Goal: Transaction & Acquisition: Purchase product/service

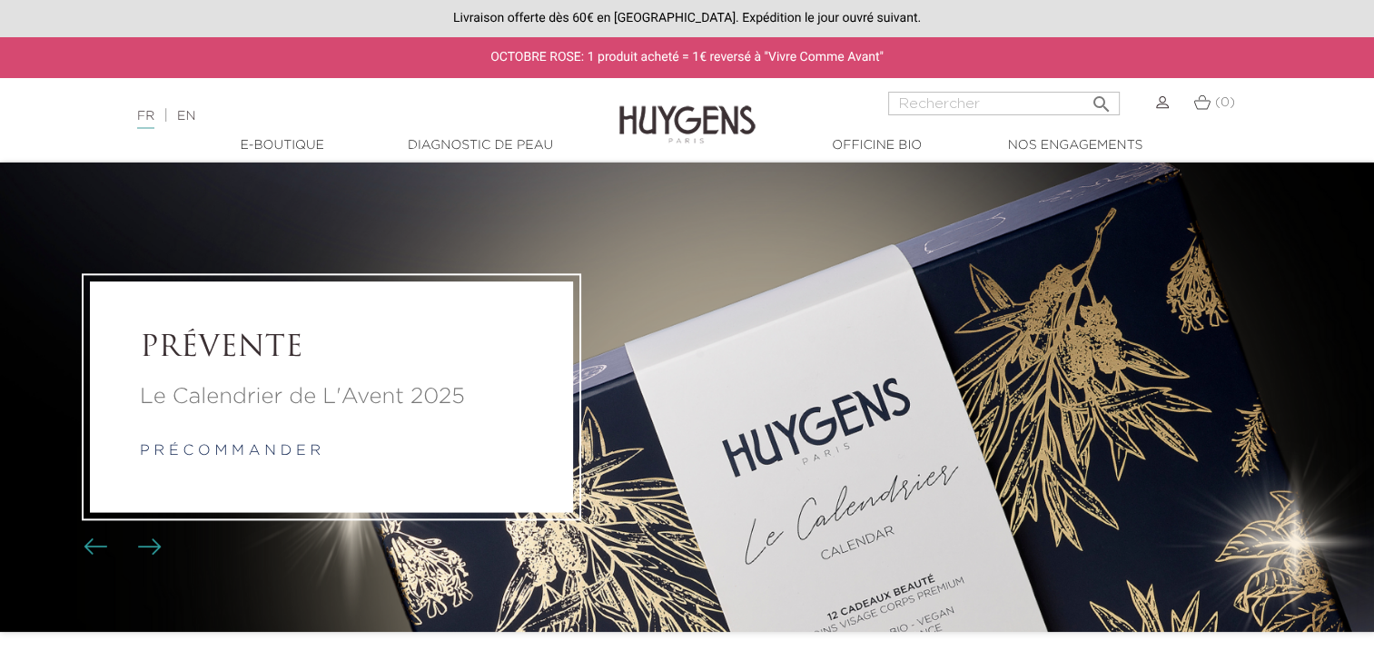
click at [187, 117] on link "EN" at bounding box center [186, 116] width 18 height 13
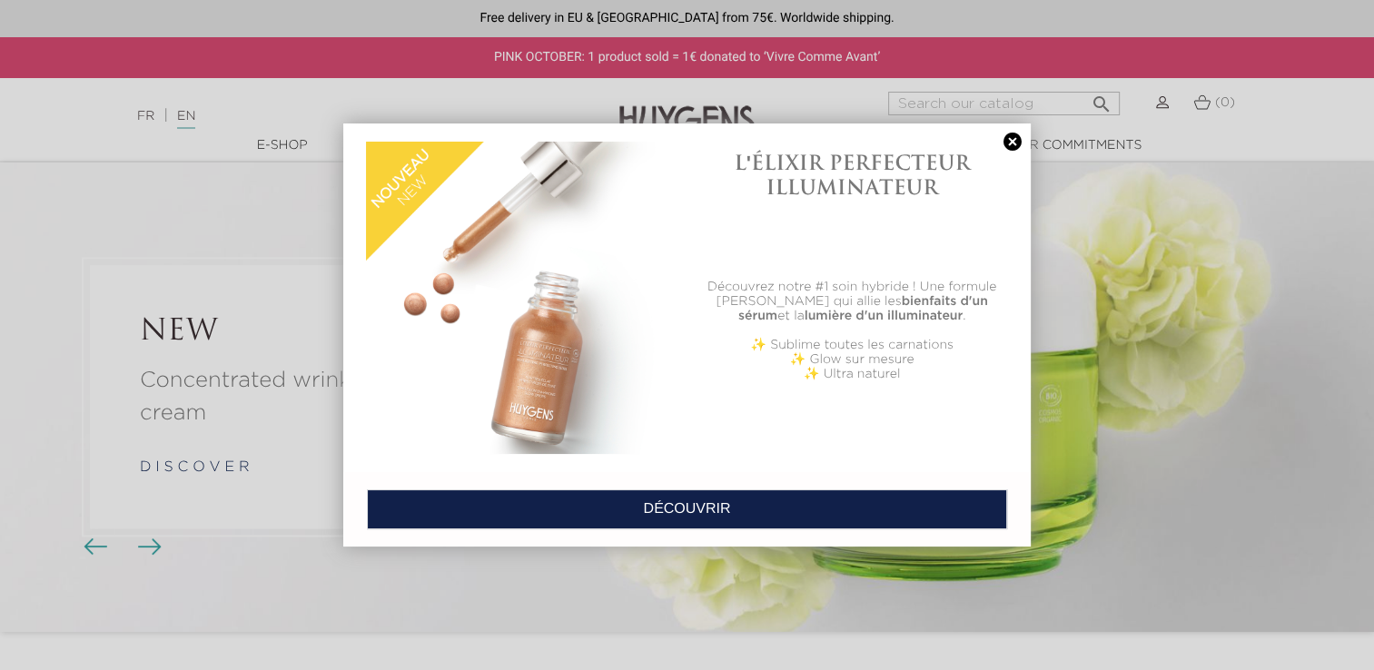
click at [1017, 143] on link at bounding box center [1012, 142] width 25 height 19
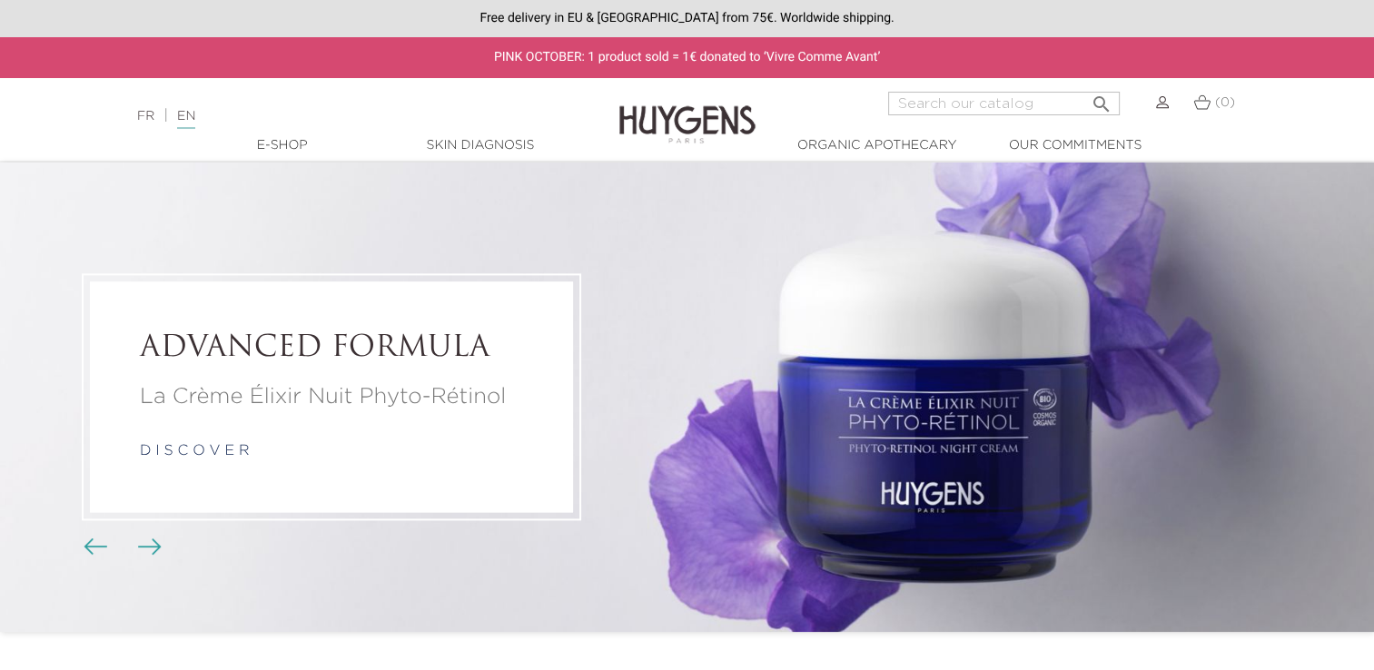
click at [461, 147] on link "Skin Diagnosis" at bounding box center [480, 145] width 182 height 19
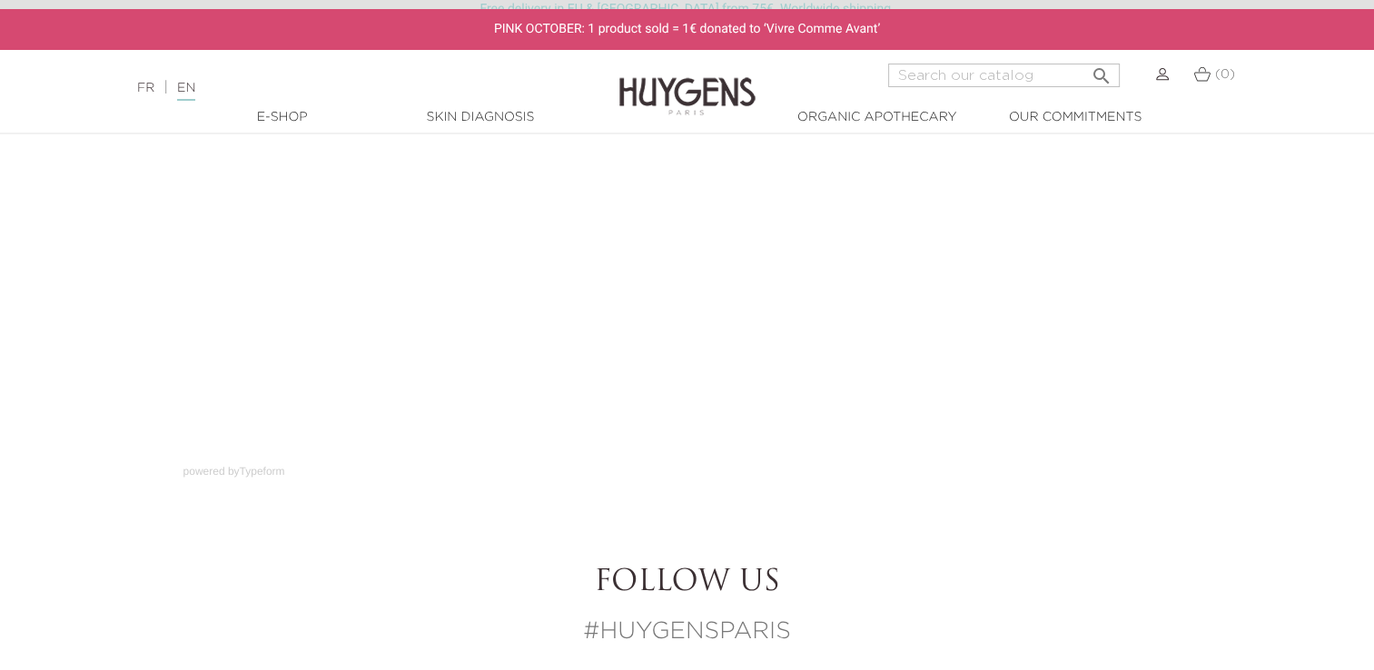
scroll to position [605, 0]
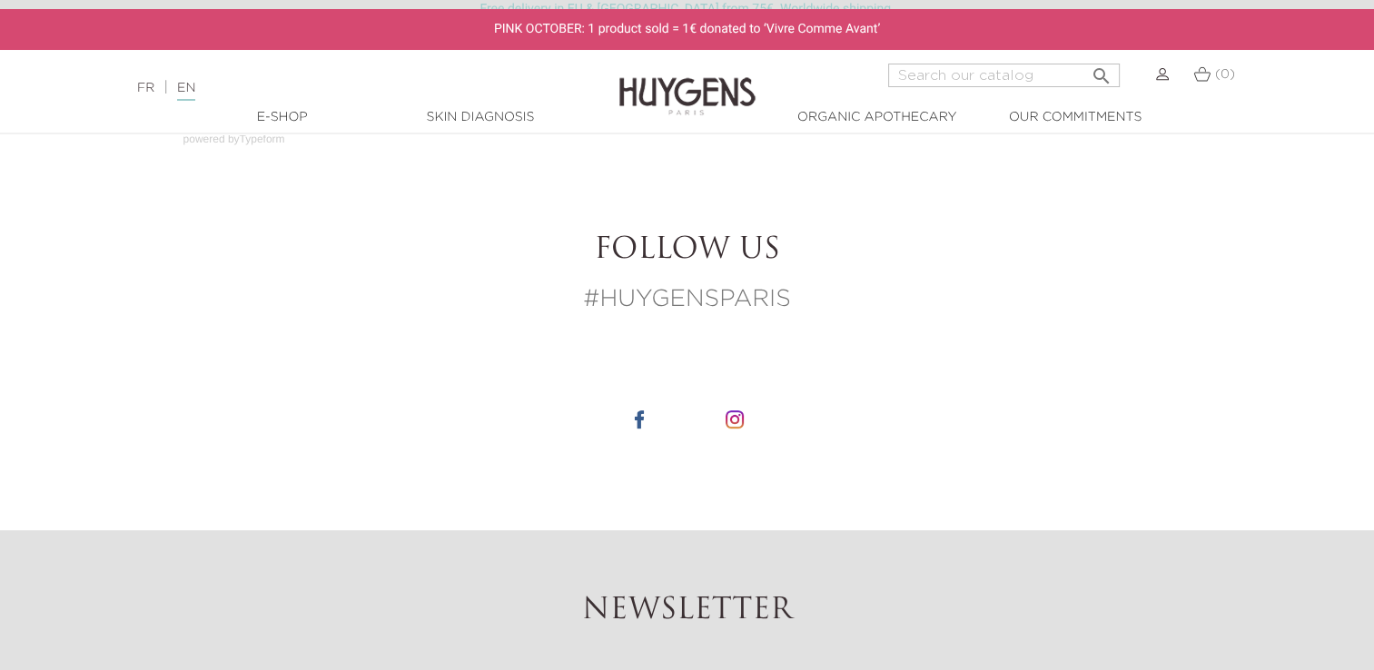
click at [973, 394] on div "Follow us #HUYGENSPARIS" at bounding box center [687, 349] width 1035 height 232
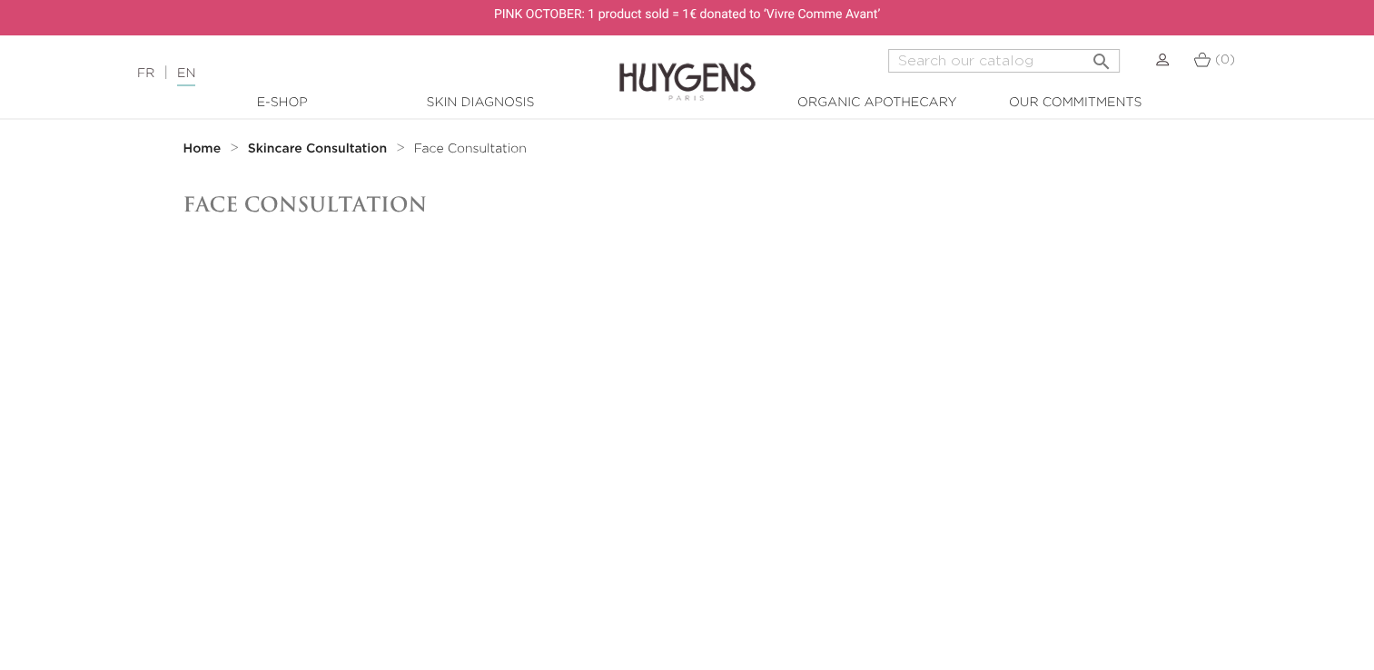
scroll to position [0, 0]
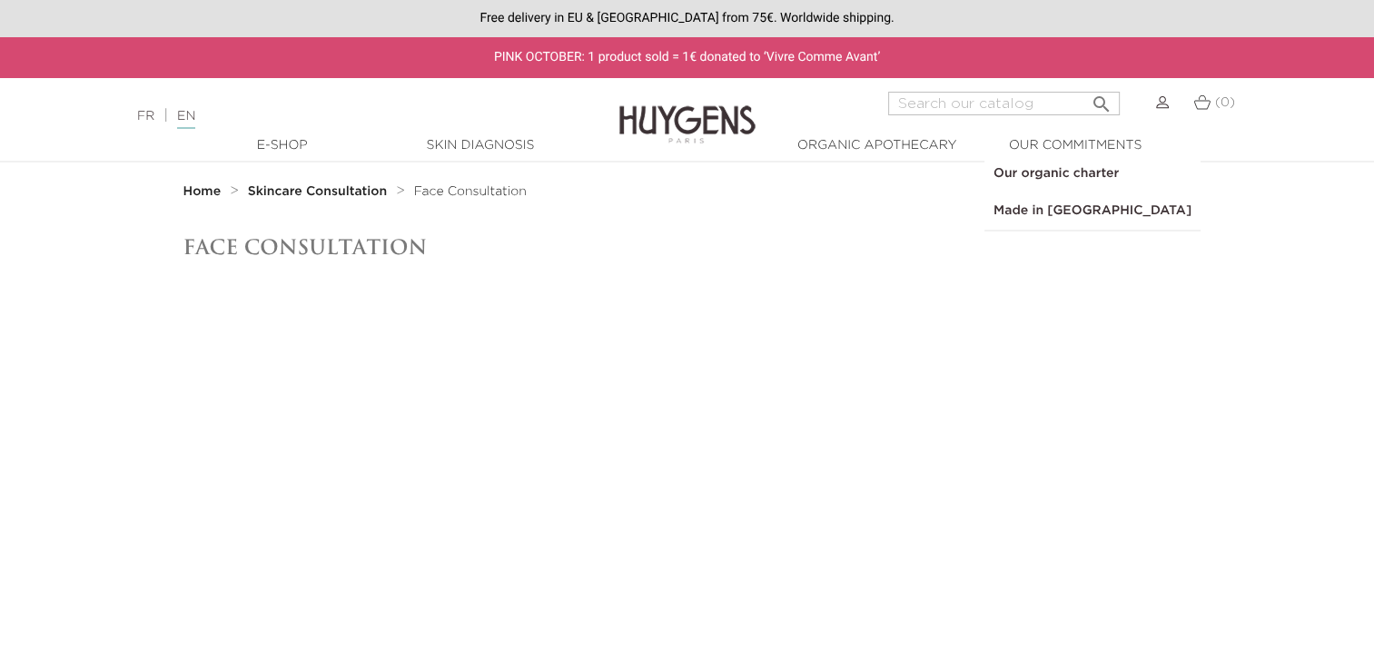
click at [1023, 142] on link "  Our commitments" at bounding box center [1075, 145] width 182 height 19
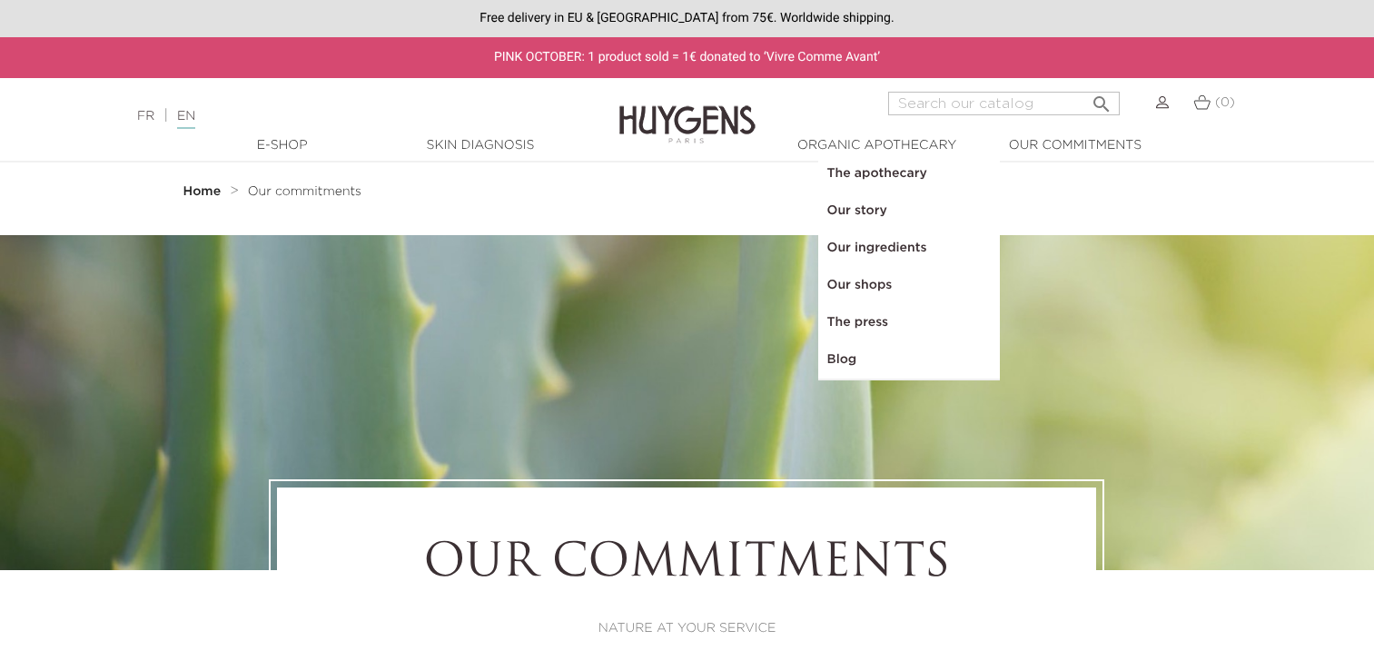
click at [898, 148] on link "  Organic Apothecary" at bounding box center [877, 145] width 182 height 19
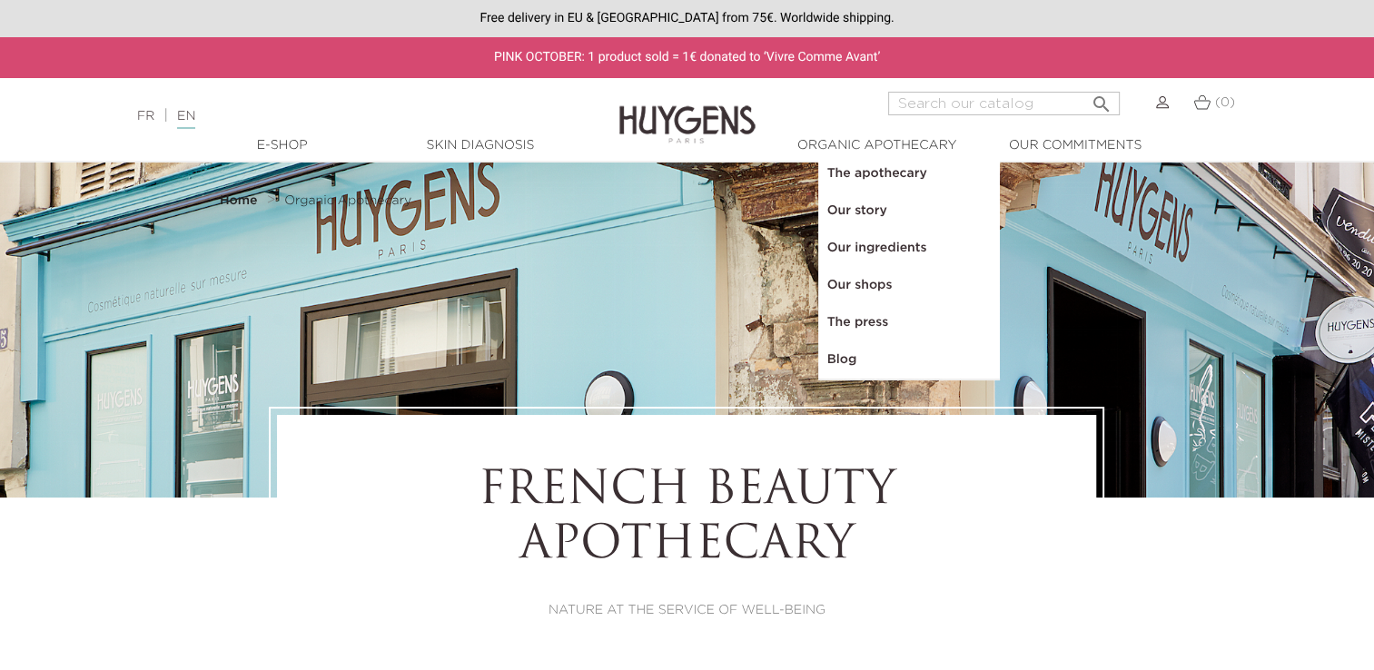
click at [501, 138] on link "Skin Diagnosis" at bounding box center [480, 145] width 182 height 19
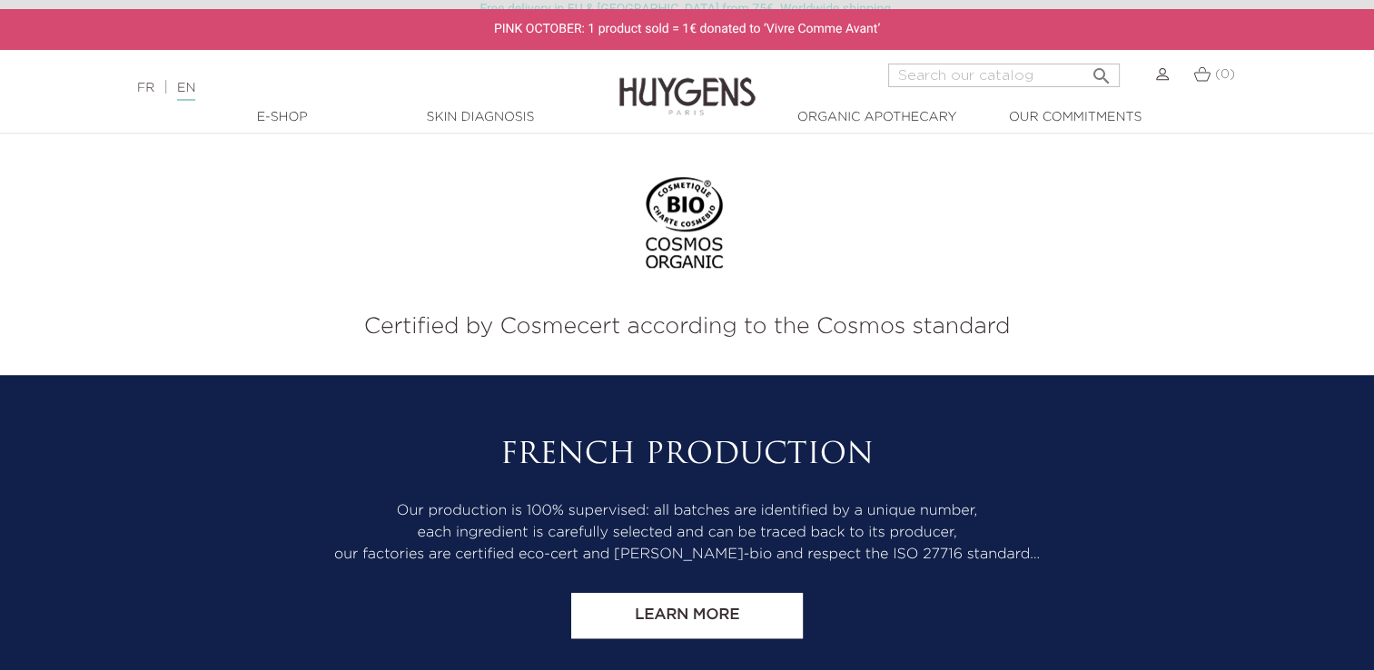
scroll to position [1484, 0]
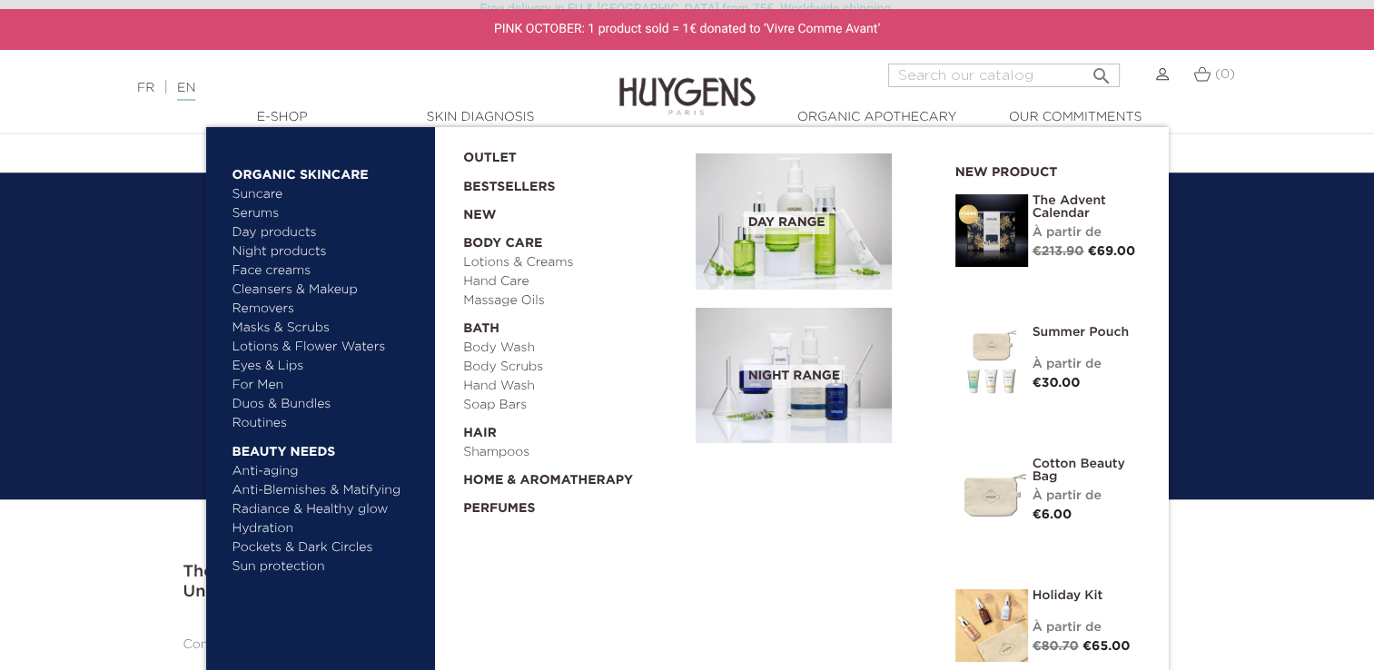
click at [284, 320] on link "Masks & Scrubs" at bounding box center [327, 328] width 190 height 19
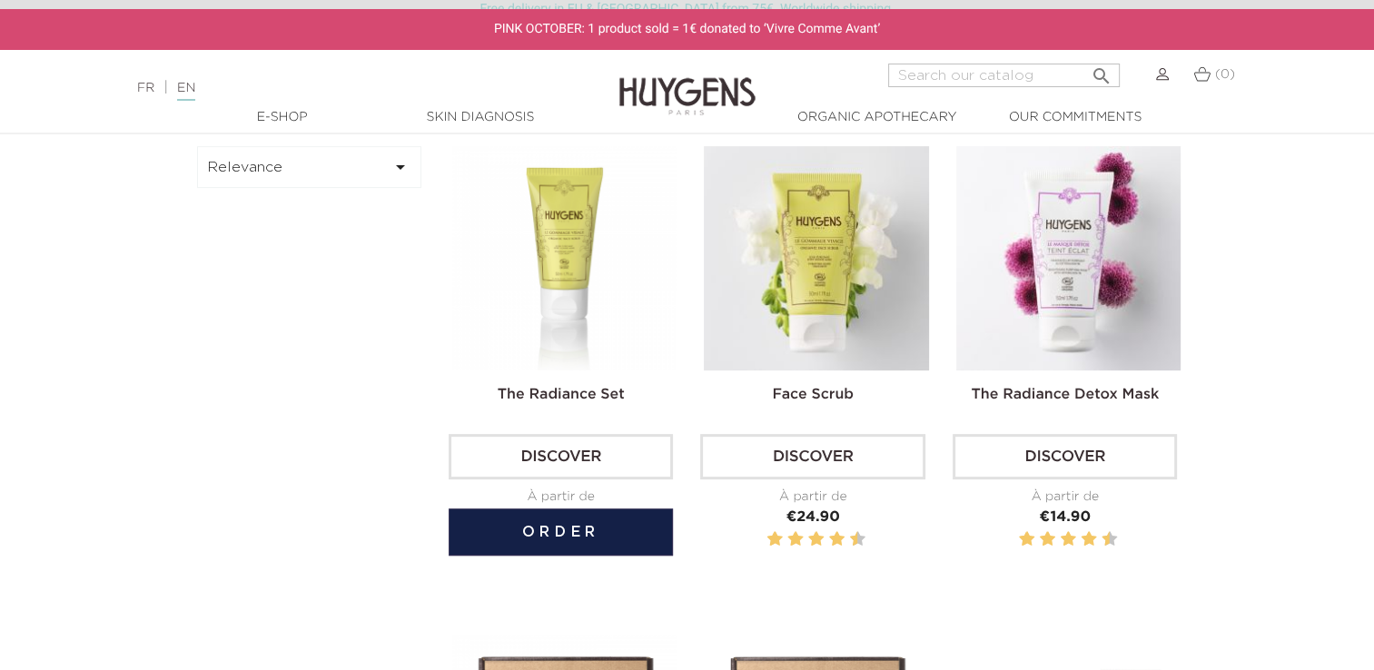
scroll to position [545, 0]
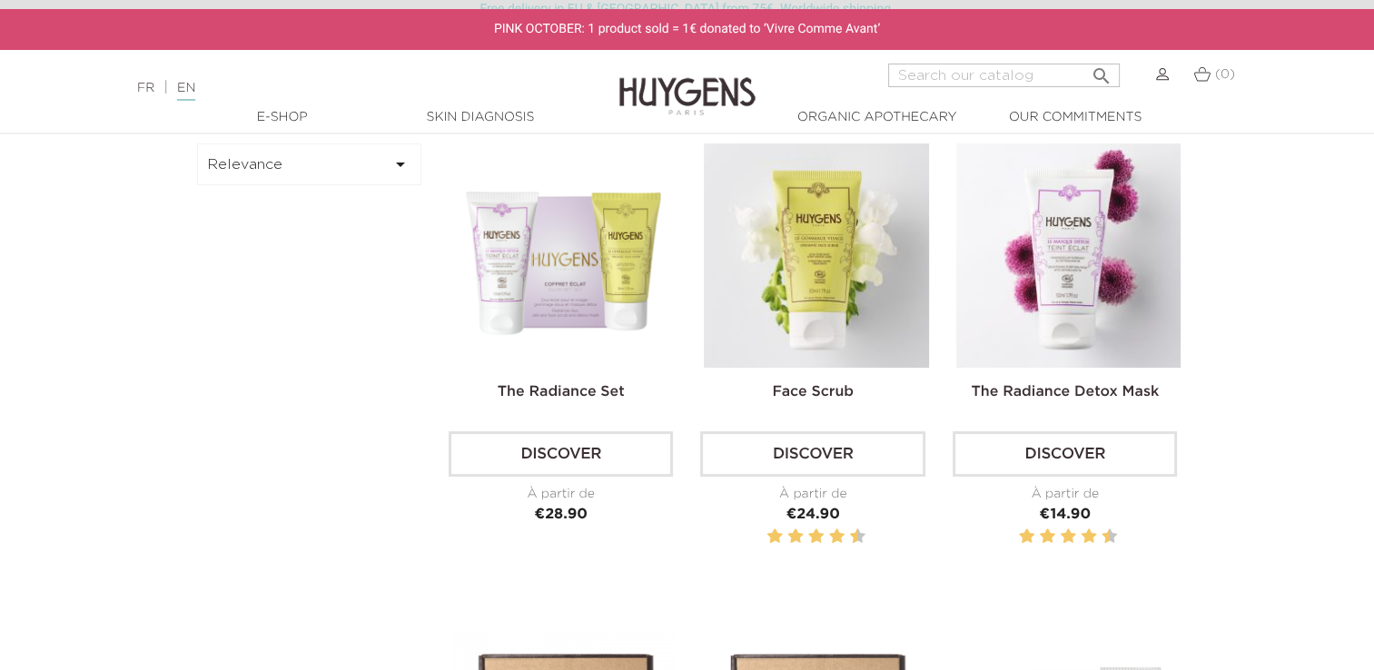
click at [394, 176] on button "Relevance " at bounding box center [309, 164] width 225 height 42
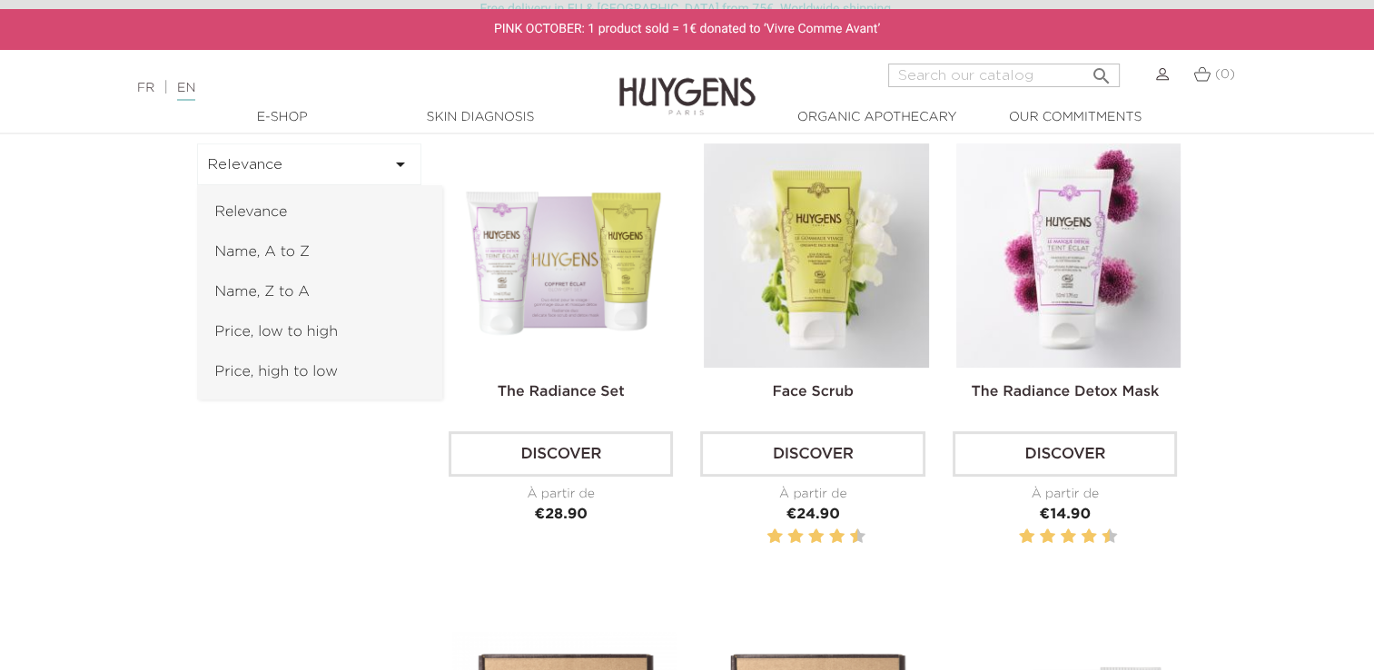
click at [393, 474] on div "Relevance  Relevance Name, A to Z Name, Z to A Price, low to high Price, high …" at bounding box center [687, 628] width 1035 height 971
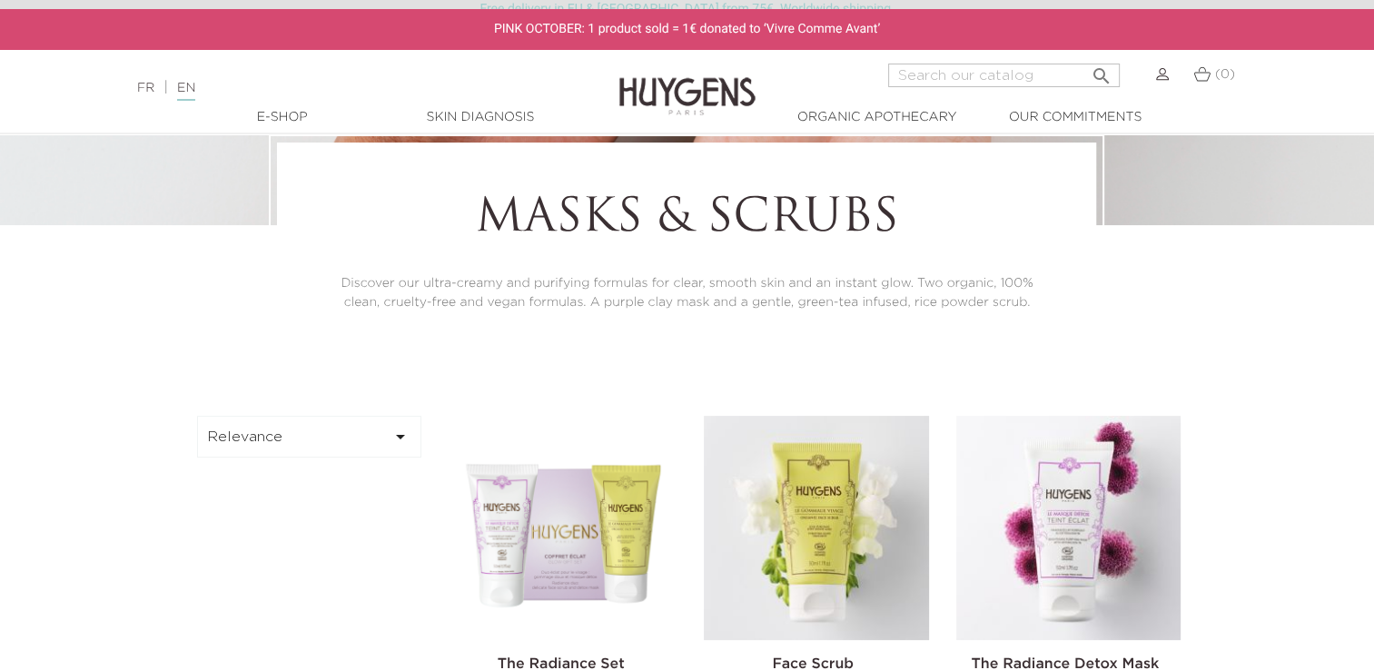
scroll to position [0, 0]
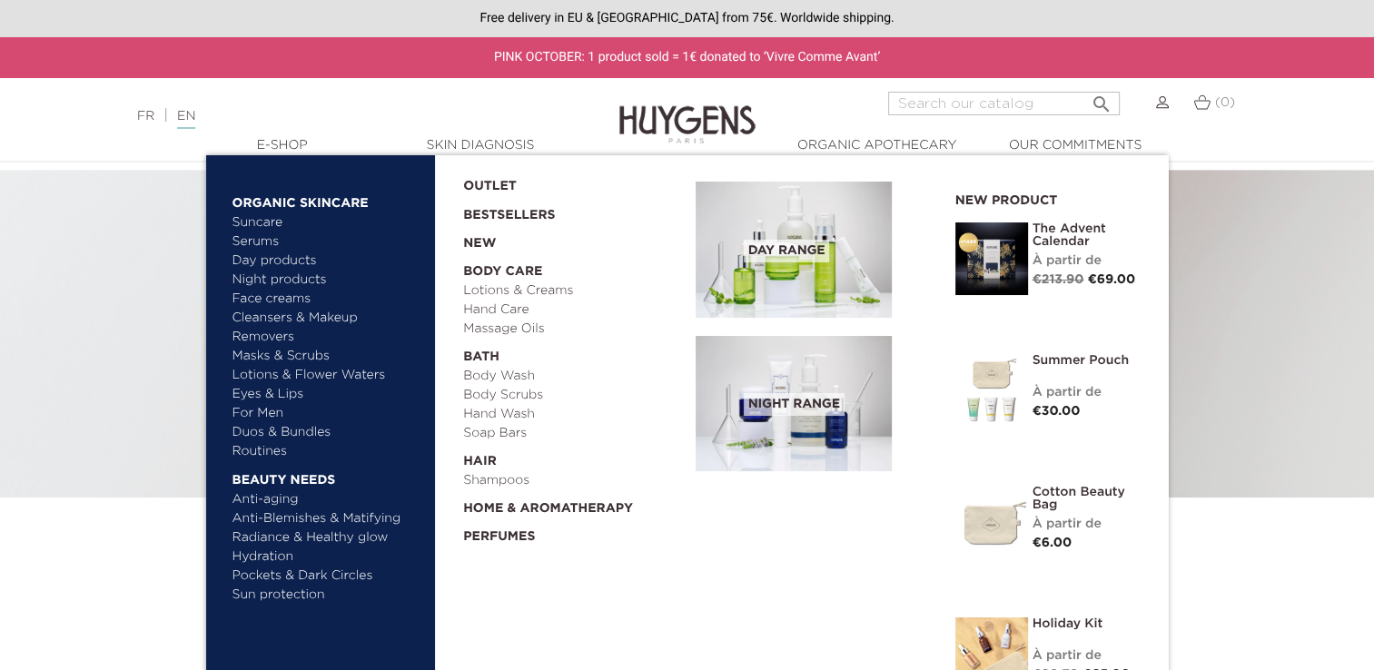
click at [283, 140] on link "  E-Shop" at bounding box center [283, 145] width 182 height 19
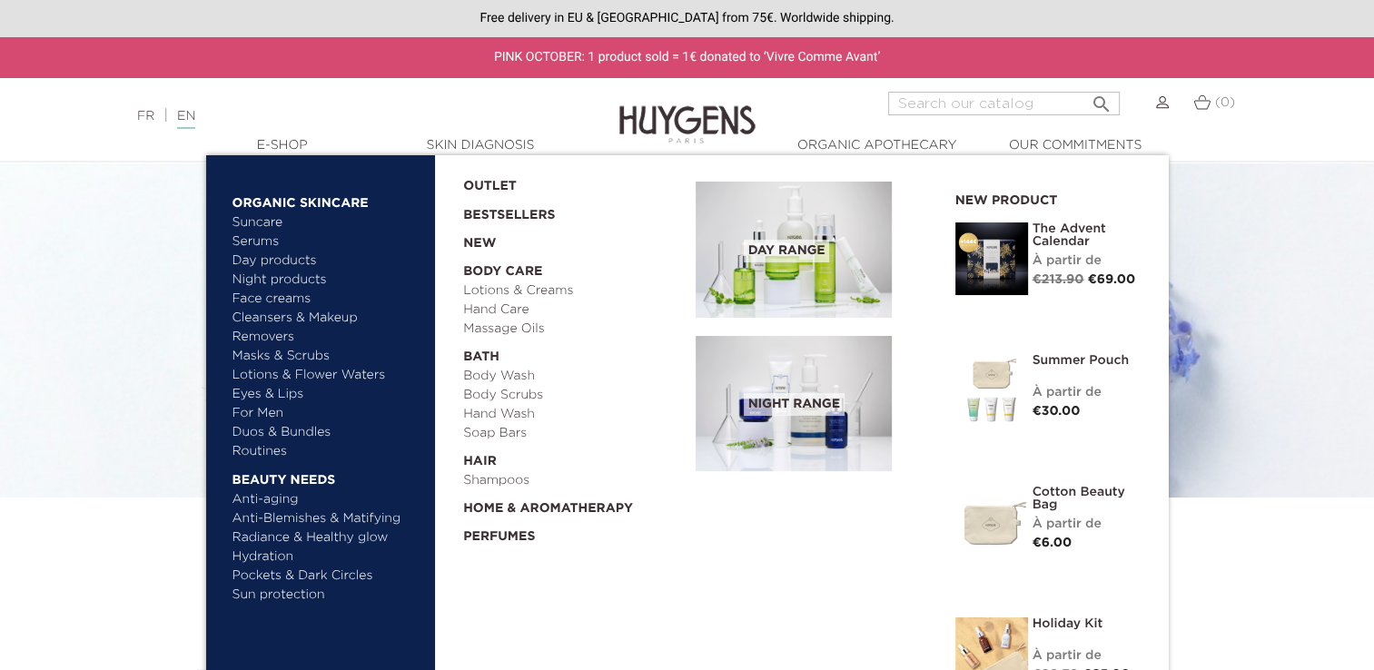
click at [479, 244] on link "New" at bounding box center [573, 239] width 220 height 28
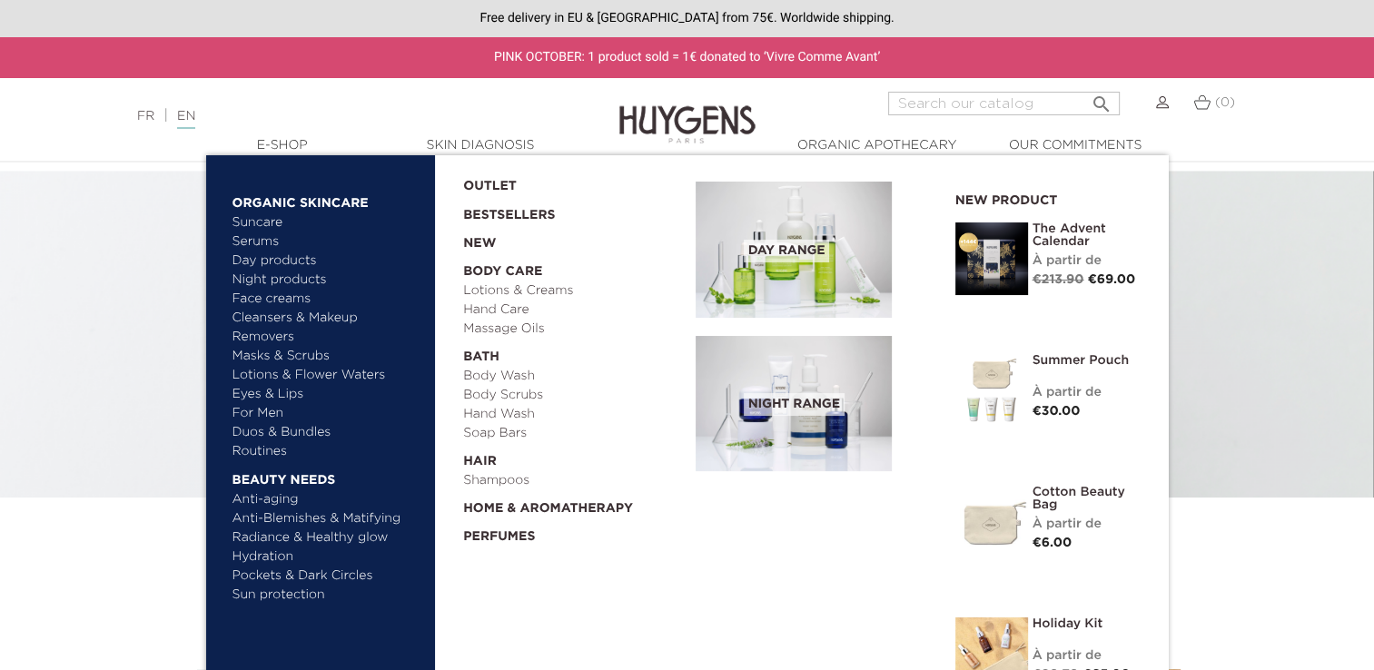
click at [318, 519] on link "Anti-Blemishes & Matifying" at bounding box center [327, 518] width 190 height 19
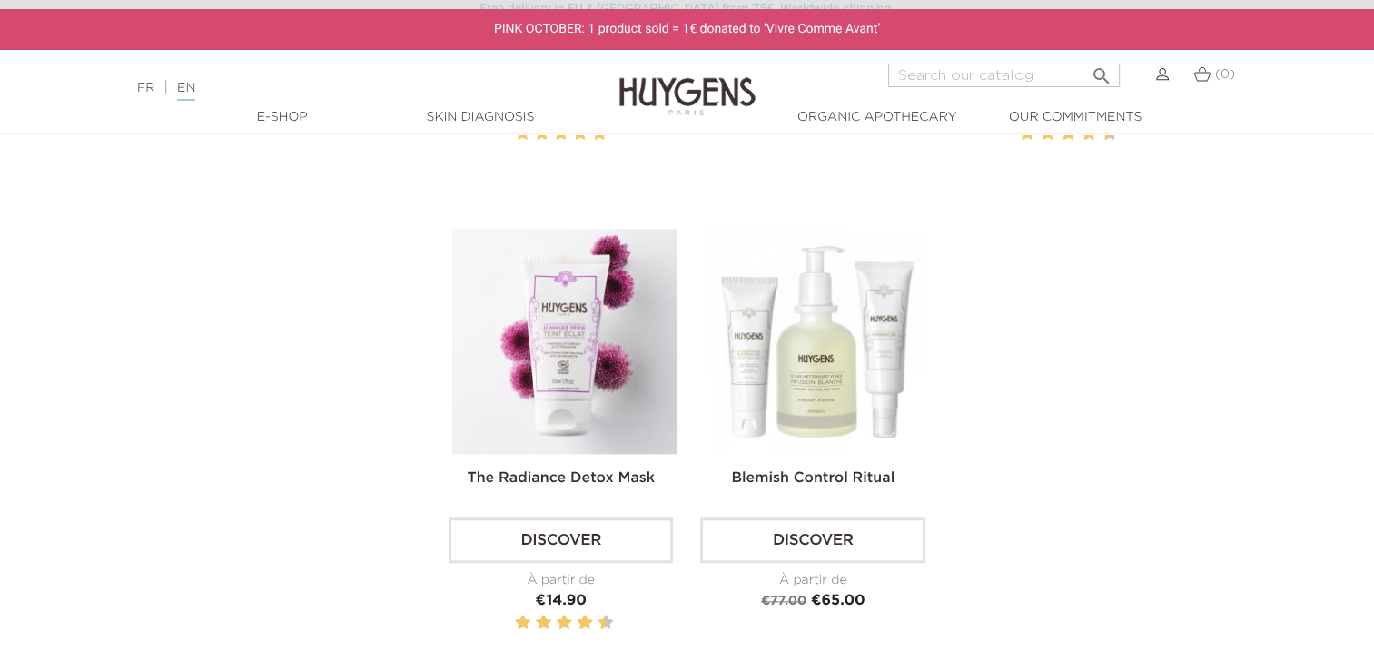
scroll to position [1997, 0]
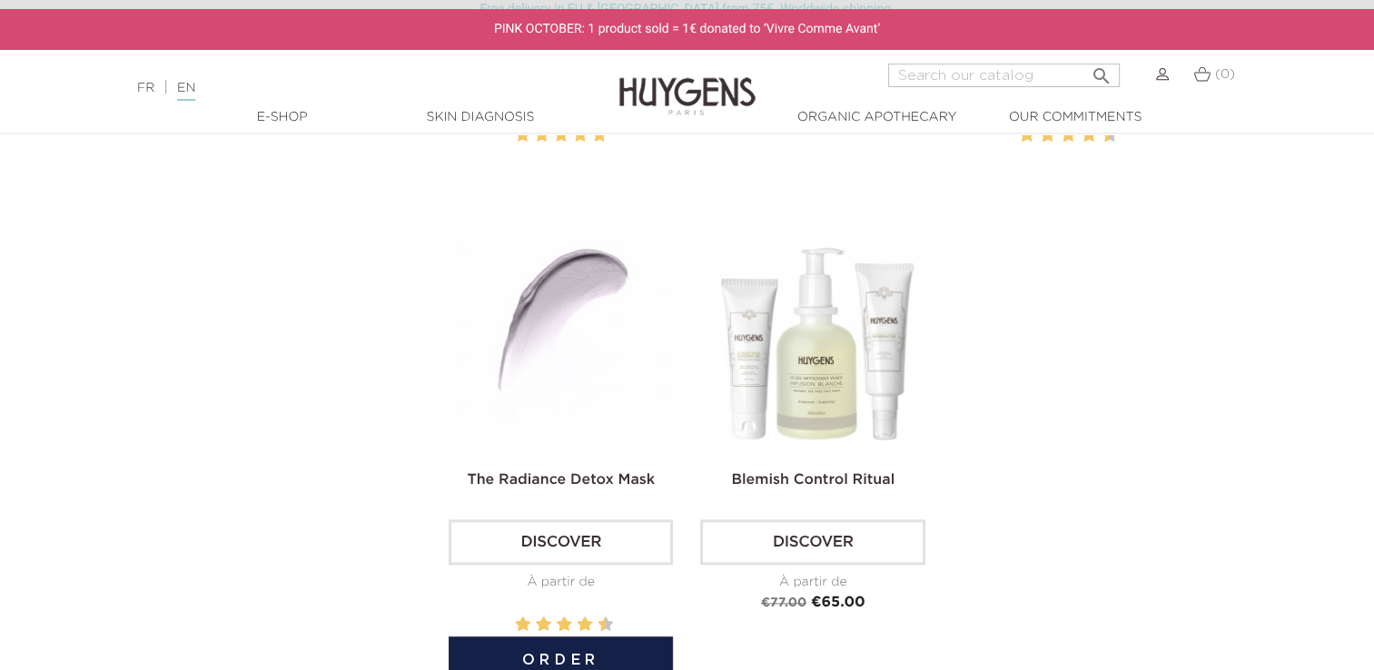
click at [480, 399] on img at bounding box center [564, 343] width 224 height 224
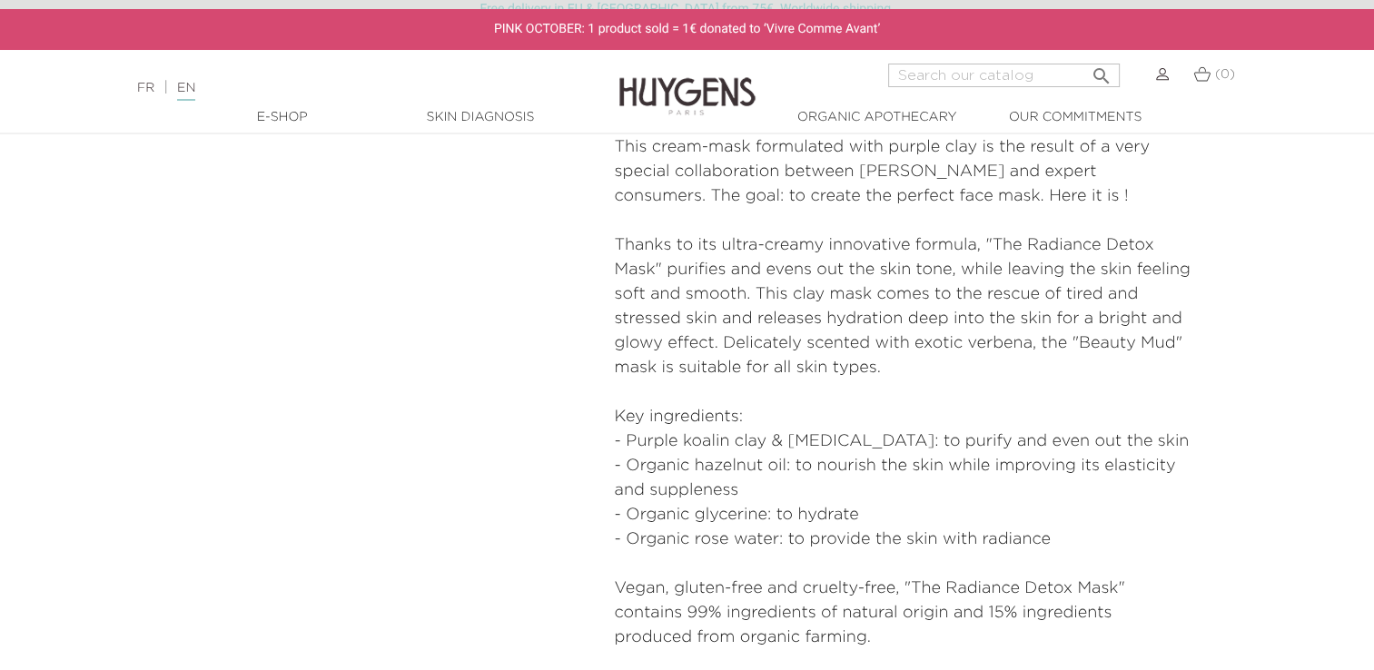
scroll to position [726, 0]
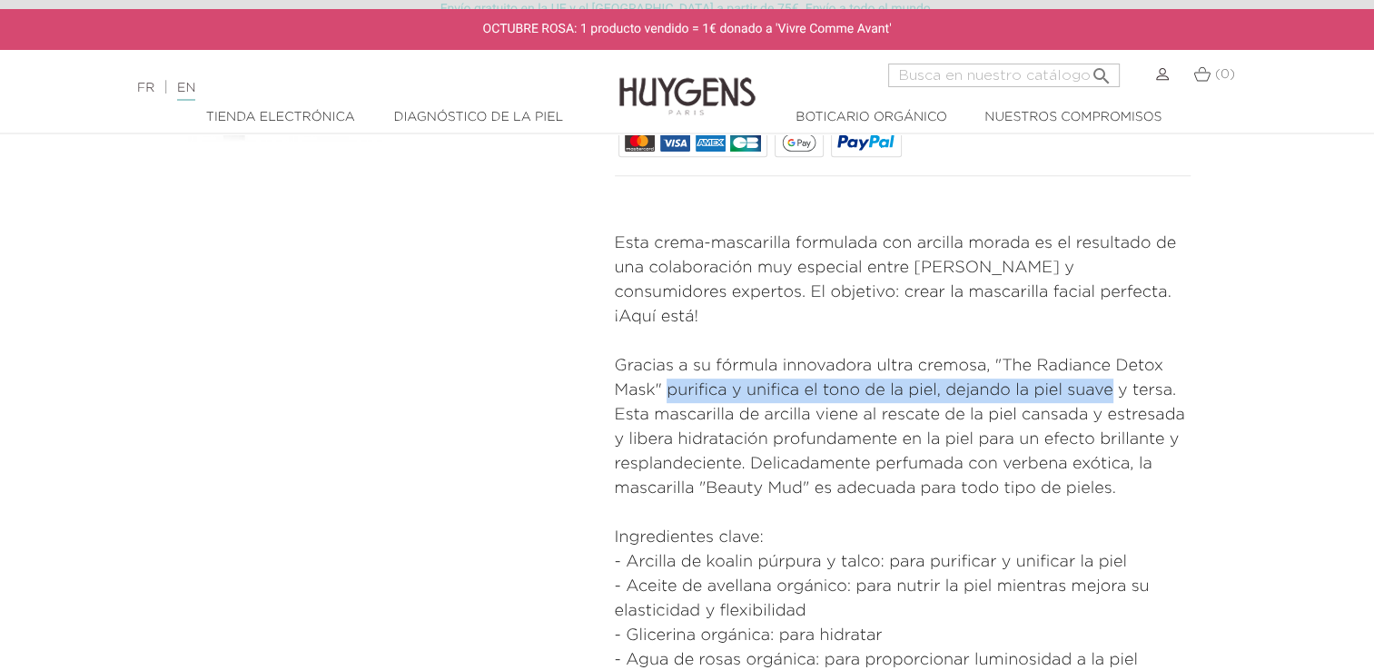
drag, startPoint x: 668, startPoint y: 369, endPoint x: 1115, endPoint y: 370, distance: 446.7
click at [1115, 370] on p "Gracias a su fórmula innovadora ultra cremosa, "The Radiance Detox Mask" purifi…" at bounding box center [903, 427] width 577 height 147
copy p "purifica y unifica el tono de la piel, dejando la piel suave"
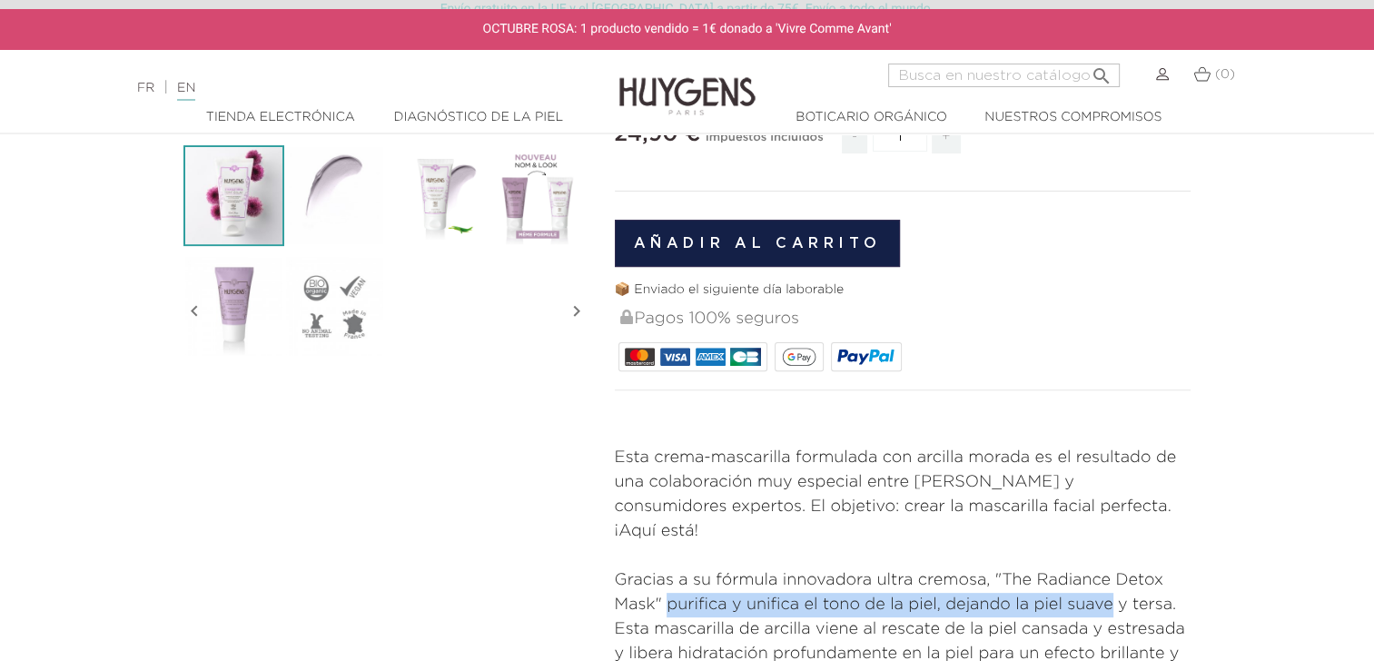
scroll to position [363, 0]
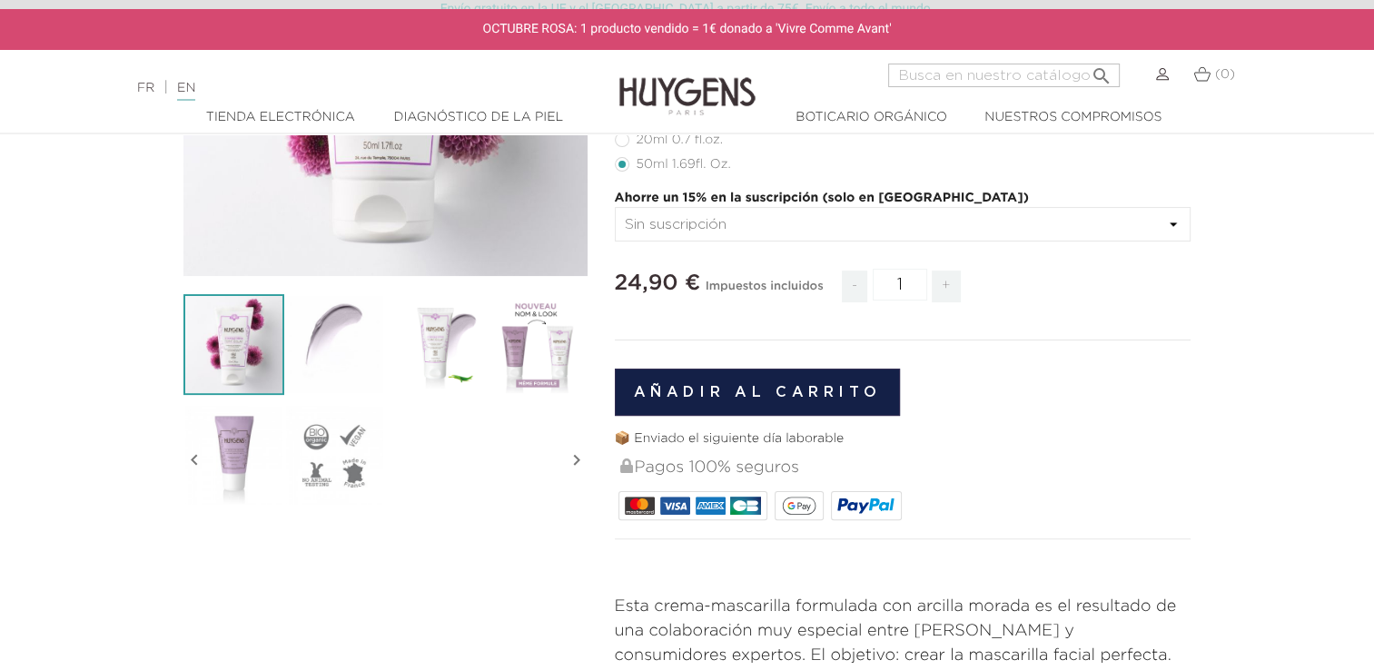
click at [244, 438] on img at bounding box center [233, 454] width 101 height 101
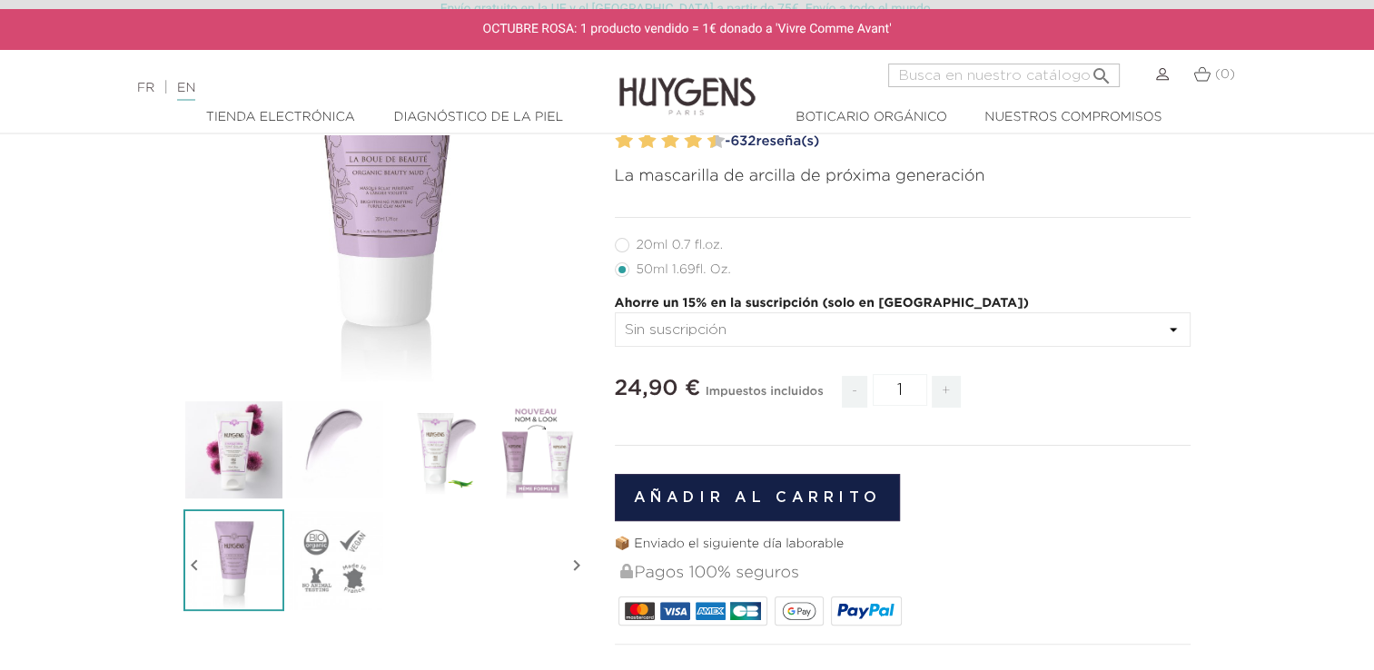
scroll to position [182, 0]
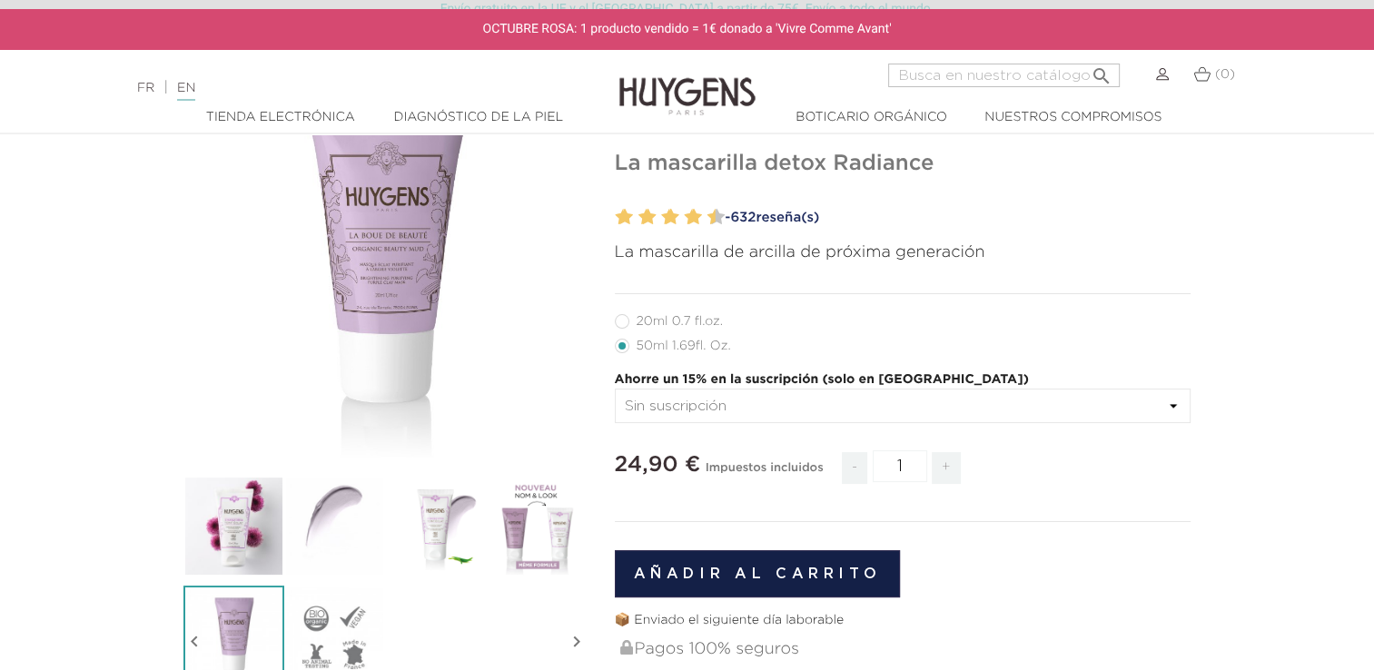
click at [218, 525] on img at bounding box center [233, 526] width 101 height 101
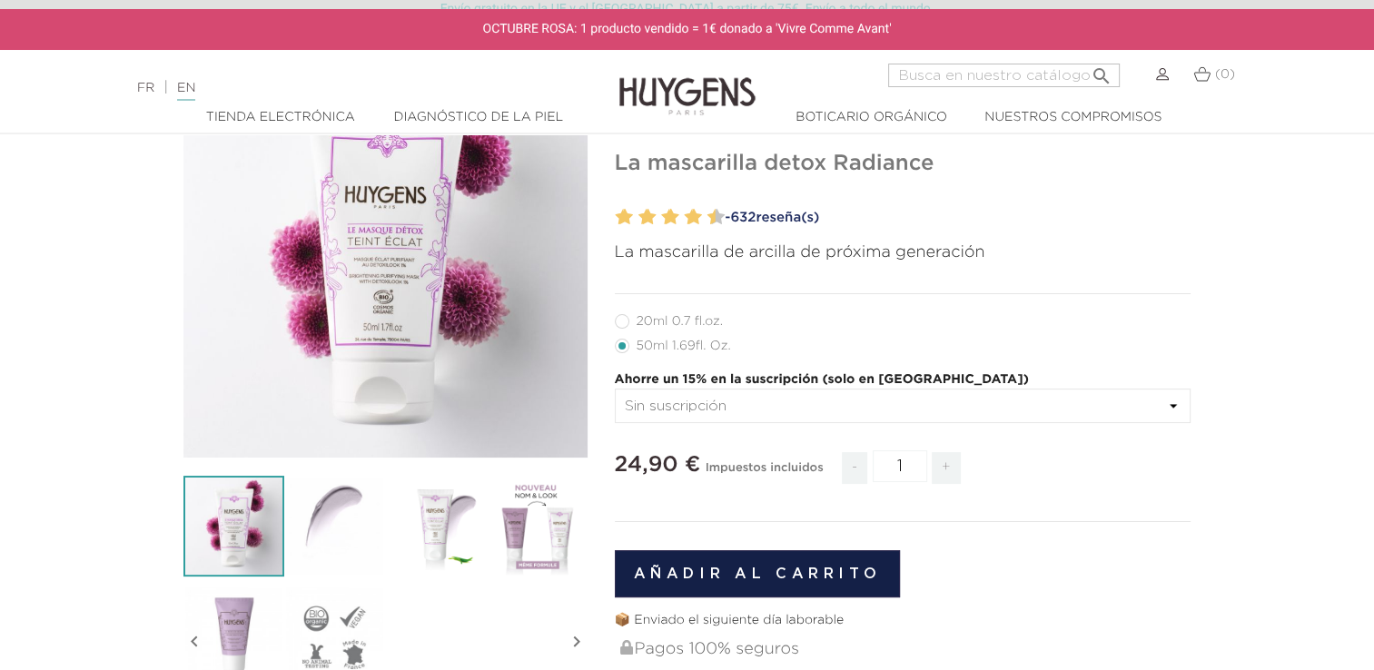
click at [232, 626] on img at bounding box center [233, 636] width 101 height 101
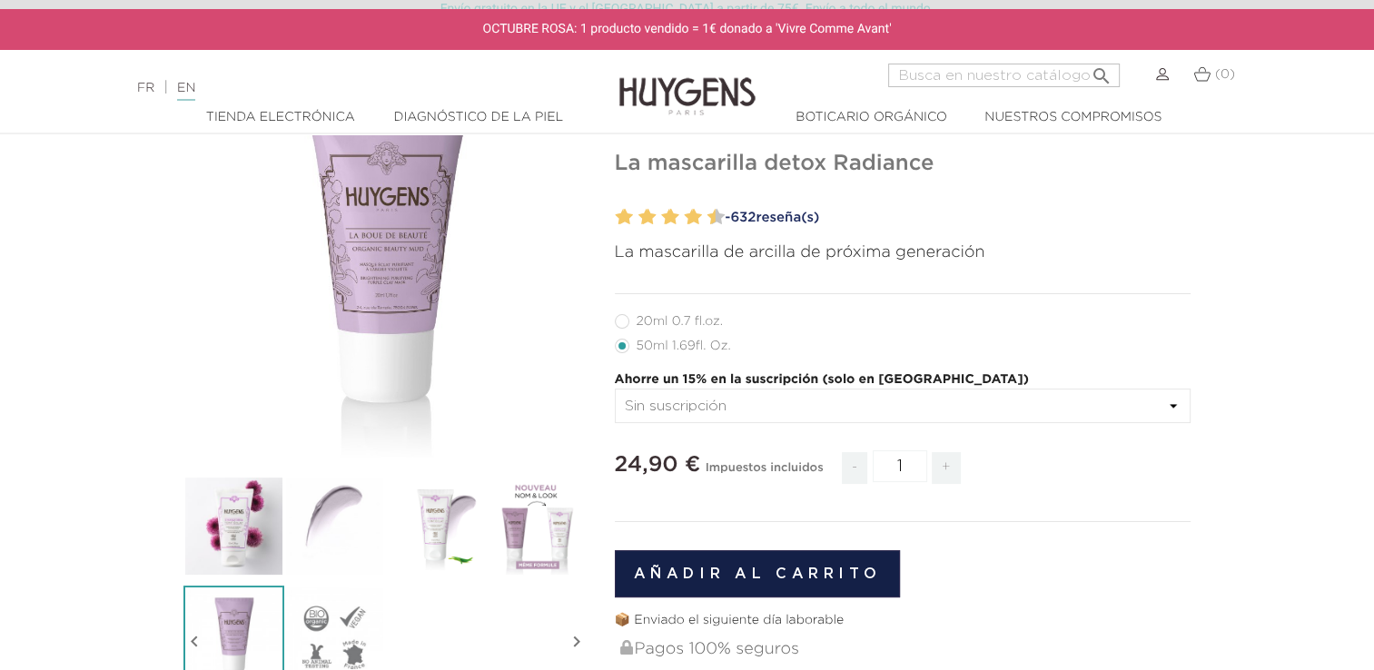
click at [250, 565] on img at bounding box center [233, 526] width 101 height 101
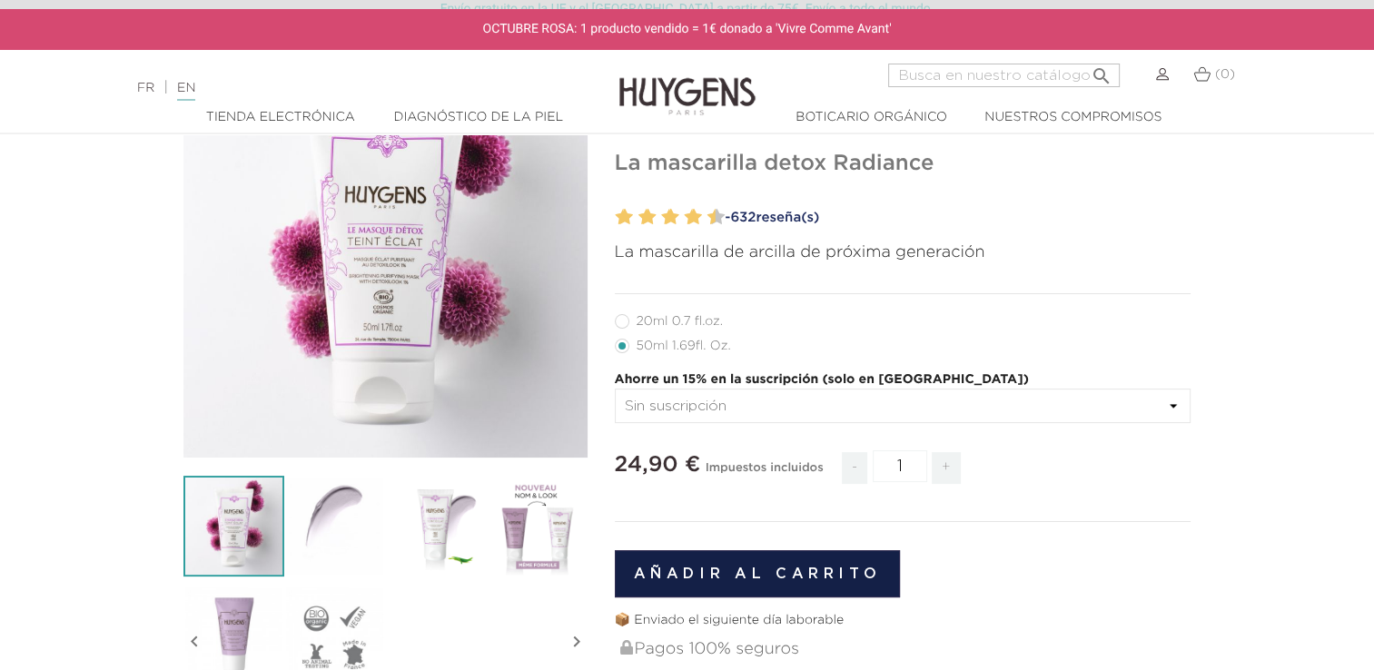
click at [319, 546] on img at bounding box center [334, 526] width 101 height 101
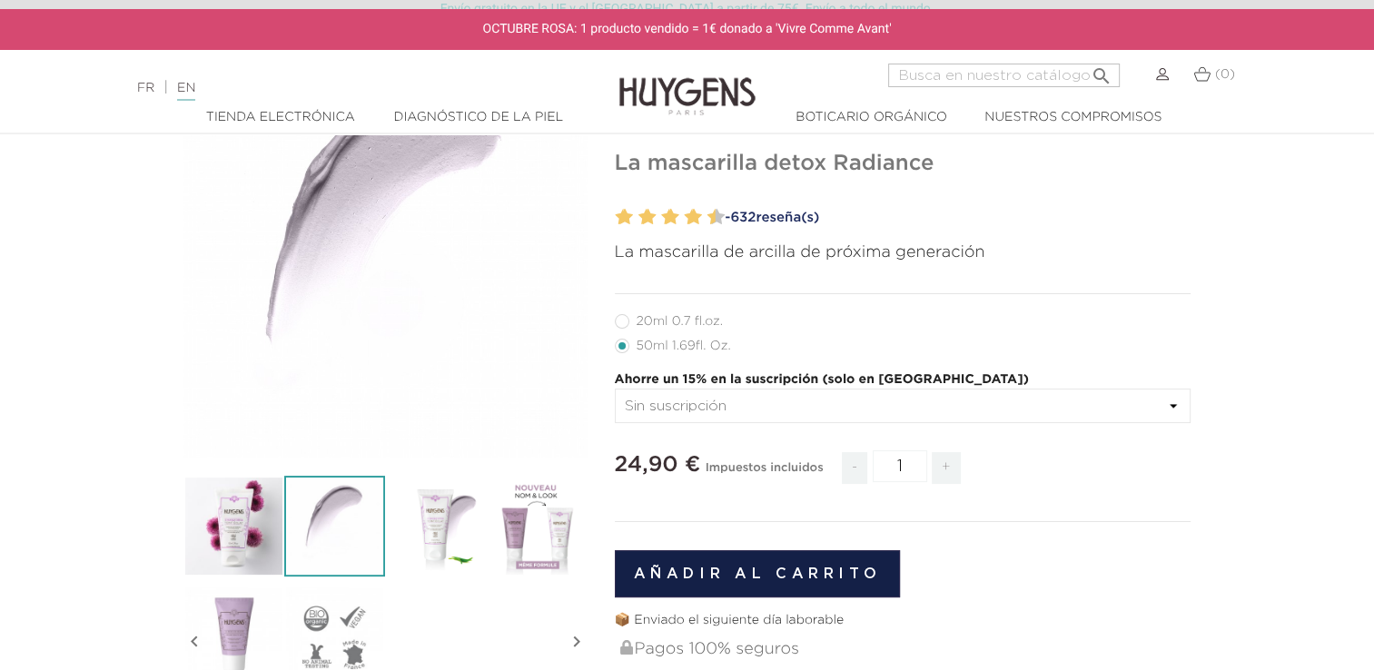
click at [421, 528] on img at bounding box center [435, 526] width 101 height 101
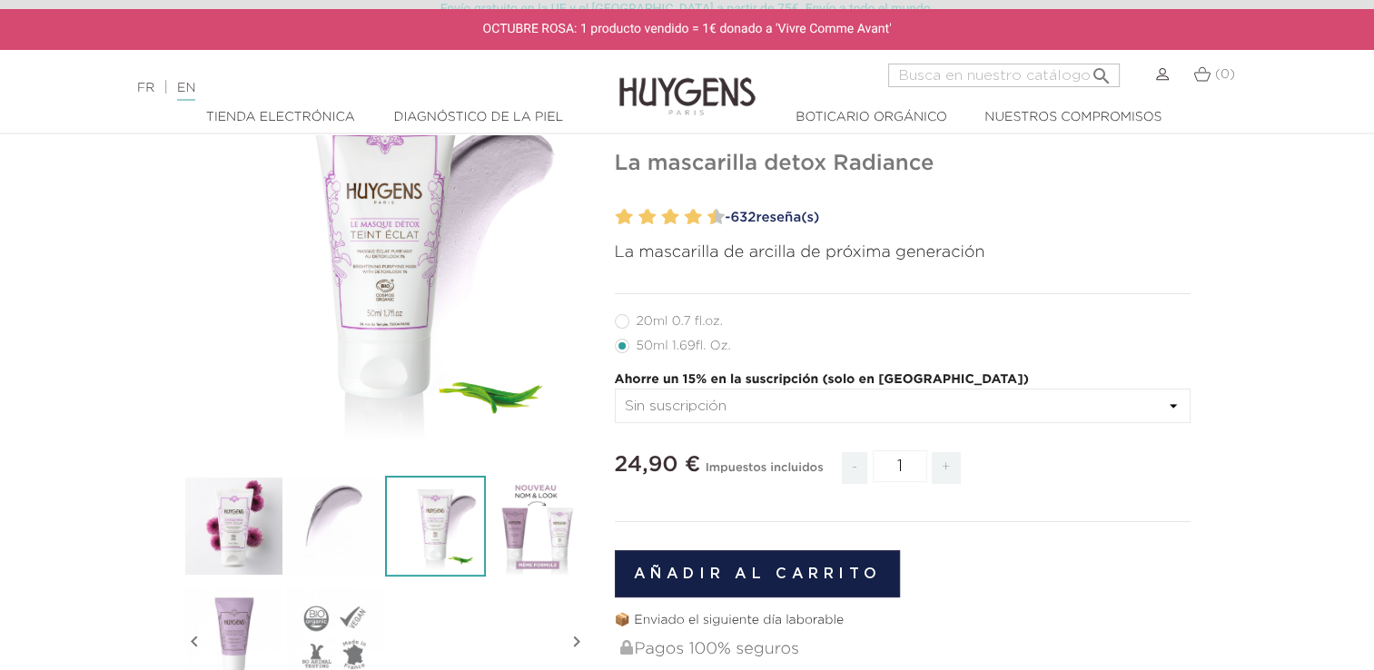
click at [521, 514] on img at bounding box center [536, 526] width 101 height 101
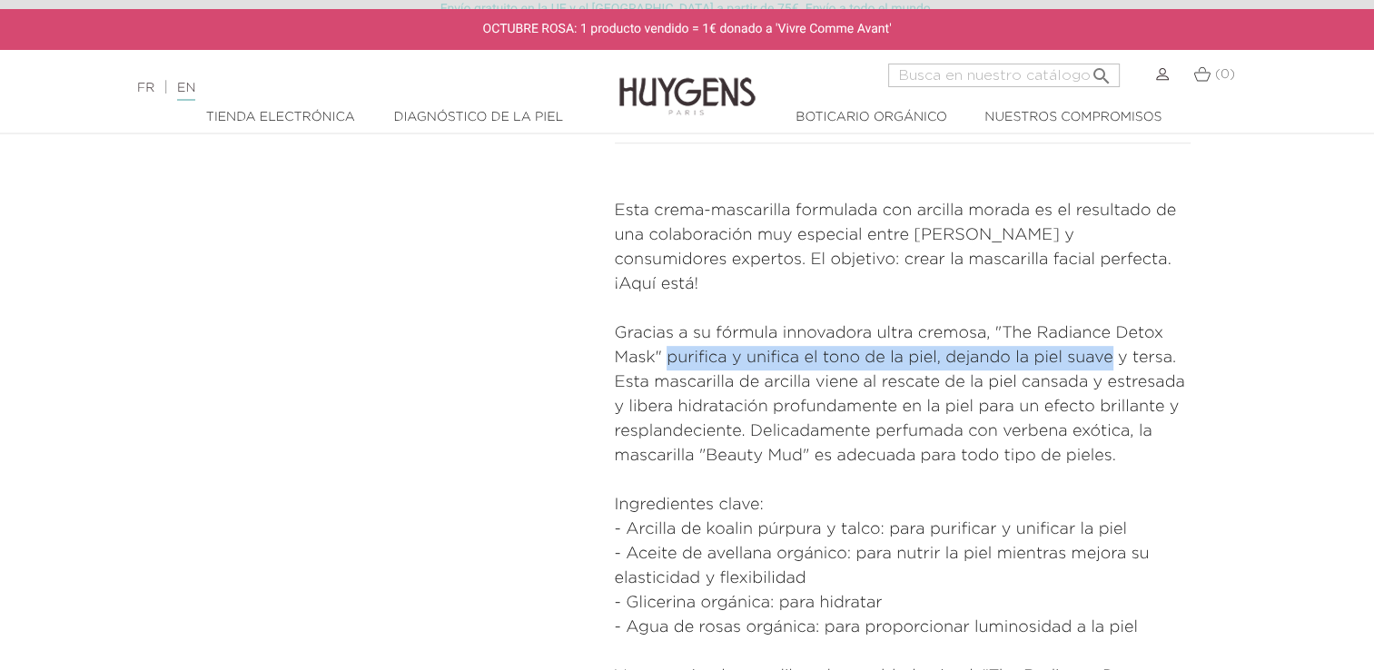
scroll to position [726, 0]
